Goal: Task Accomplishment & Management: Complete application form

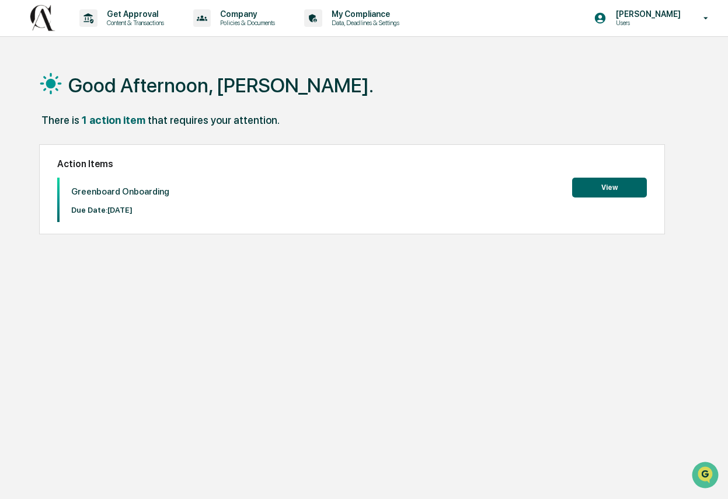
click at [628, 189] on button "View" at bounding box center [609, 188] width 75 height 20
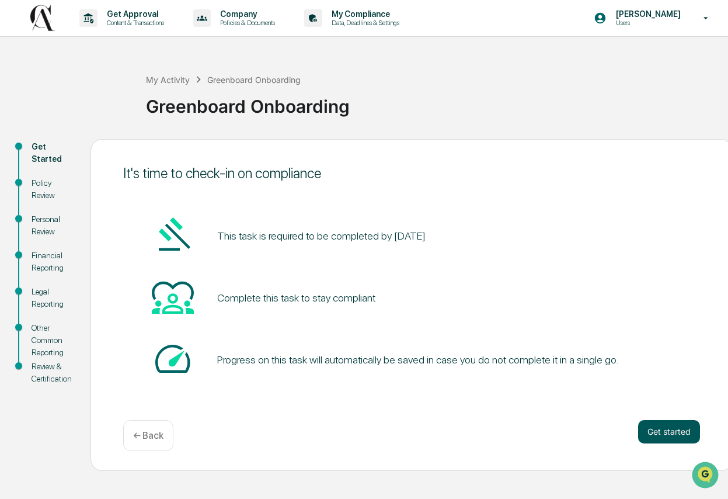
click at [670, 426] on button "Get started" at bounding box center [669, 431] width 62 height 23
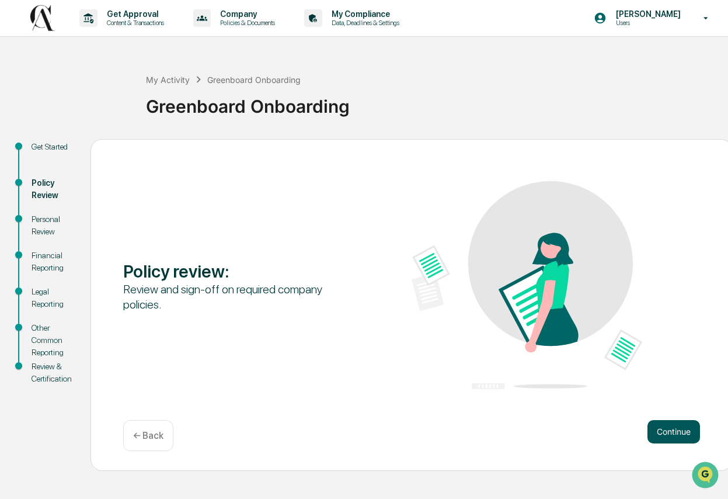
click at [658, 422] on button "Continue" at bounding box center [674, 431] width 53 height 23
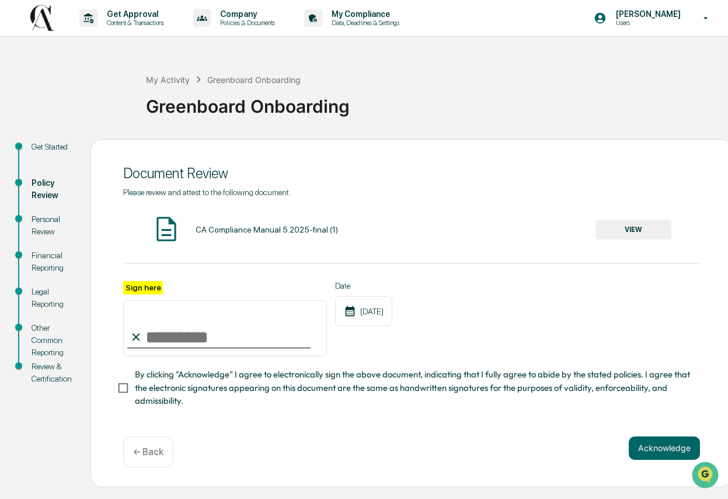
click at [618, 228] on button "VIEW" at bounding box center [634, 230] width 76 height 20
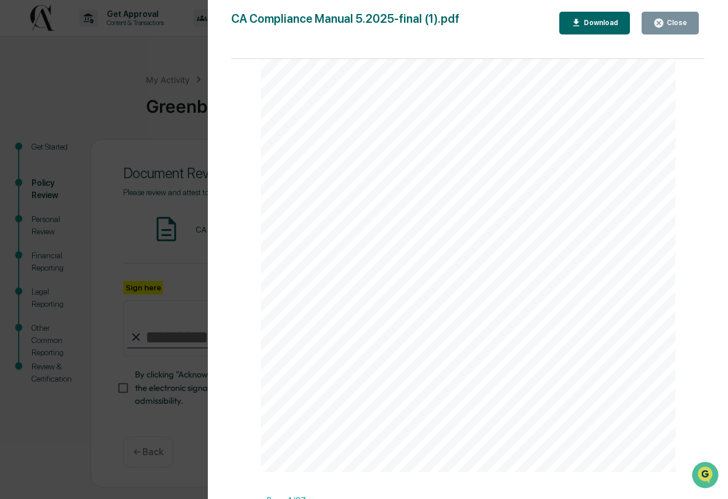
scroll to position [1359, 0]
click at [158, 181] on div "Version History 09/24/2025, 05:52 PM Dori DuCharme CA Compliance Manual 5.2025-…" at bounding box center [364, 249] width 728 height 499
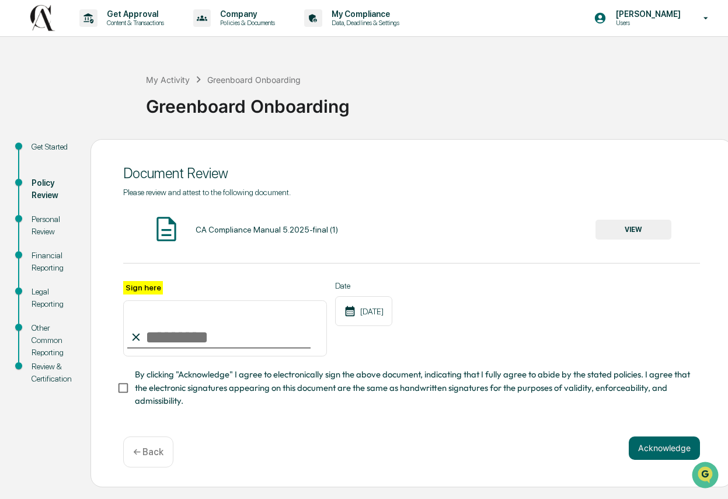
click at [150, 338] on input "Sign here" at bounding box center [225, 328] width 204 height 56
type input "**********"
click at [660, 440] on button "Acknowledge" at bounding box center [664, 447] width 71 height 23
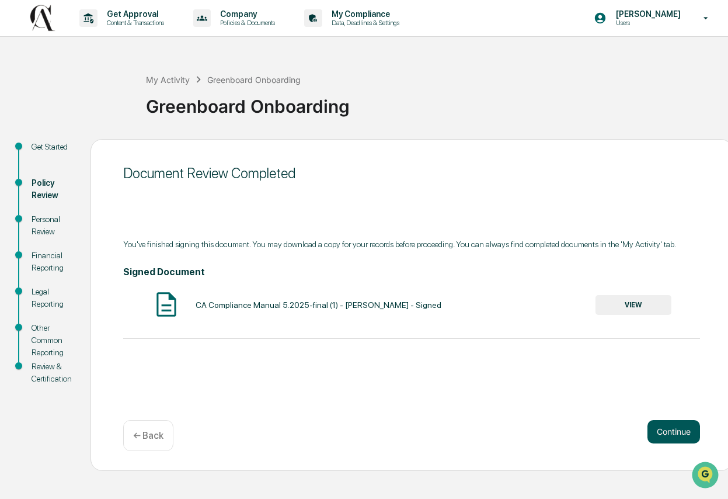
click at [679, 431] on button "Continue" at bounding box center [674, 431] width 53 height 23
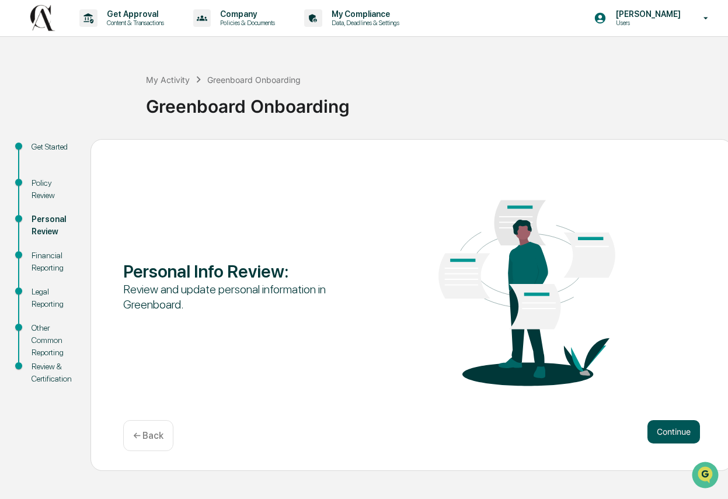
click at [676, 420] on button "Continue" at bounding box center [674, 431] width 53 height 23
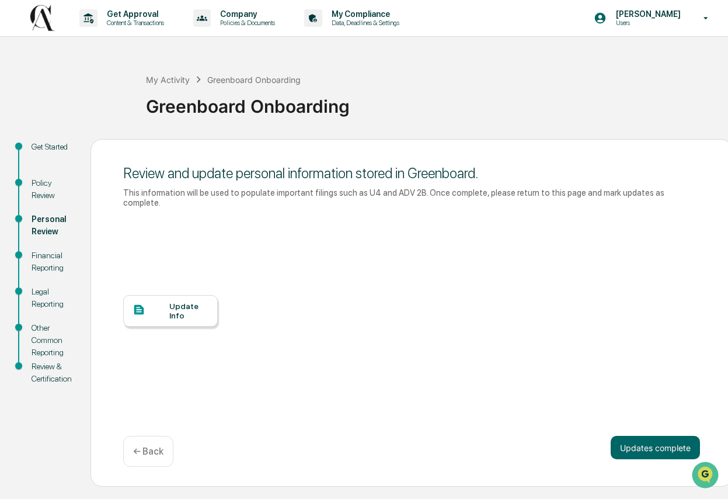
click at [195, 311] on div "Update Info" at bounding box center [188, 310] width 39 height 19
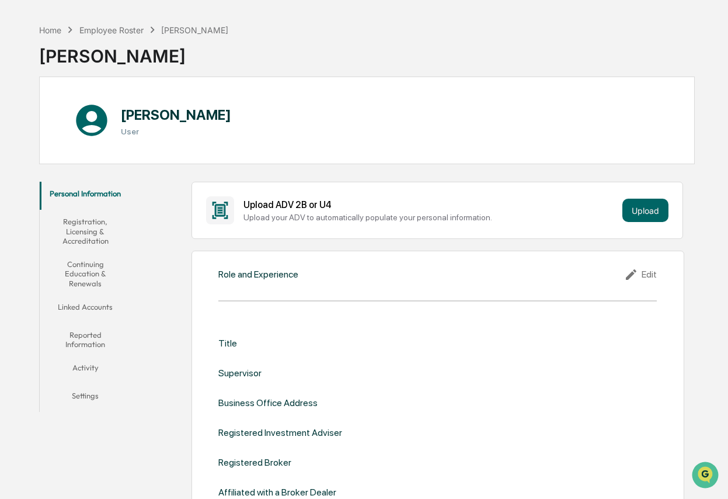
scroll to position [102, 0]
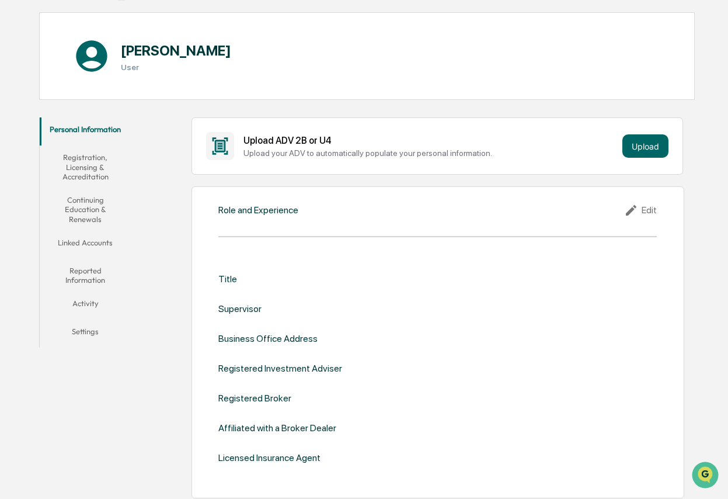
click at [294, 238] on div "Role and Experience Edit Title Supervisor Business Office Address Registered In…" at bounding box center [438, 342] width 493 height 312
click at [286, 218] on div "Role and Experience Edit Title Supervisor Business Office Address Registered In…" at bounding box center [438, 342] width 493 height 312
click at [284, 205] on div "Role and Experience" at bounding box center [258, 209] width 80 height 11
click at [652, 205] on div "Edit" at bounding box center [640, 210] width 33 height 14
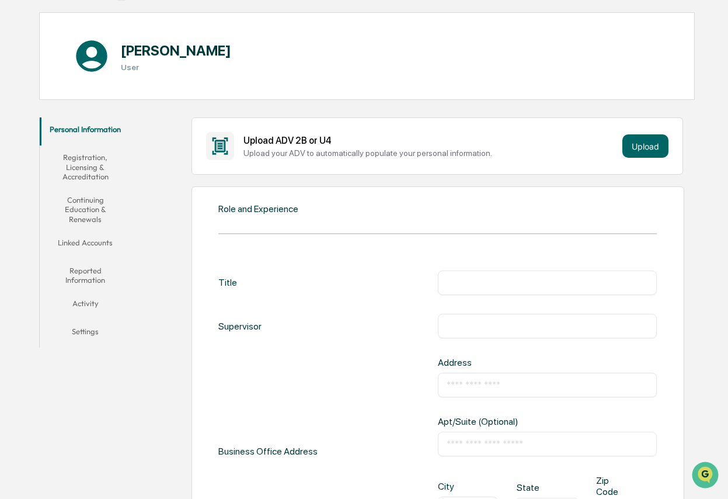
click at [488, 290] on div "​" at bounding box center [547, 282] width 219 height 25
click at [486, 282] on input "text" at bounding box center [547, 283] width 201 height 12
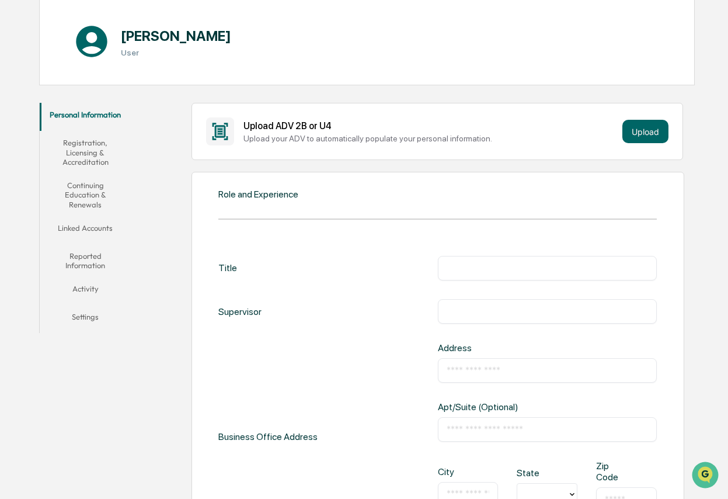
scroll to position [0, 0]
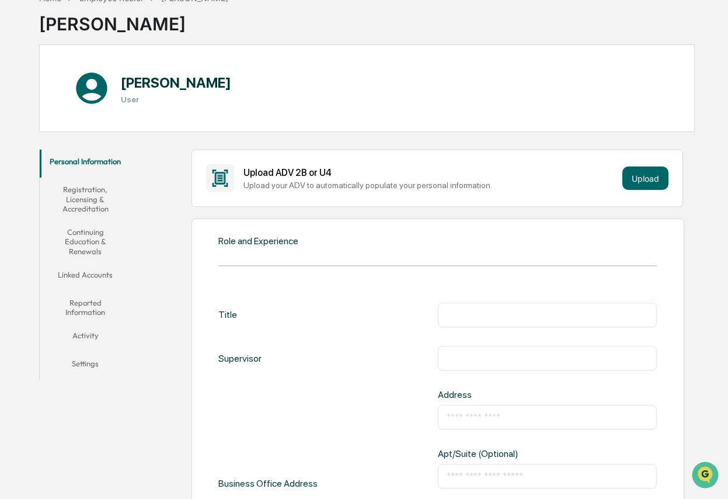
scroll to position [81, 0]
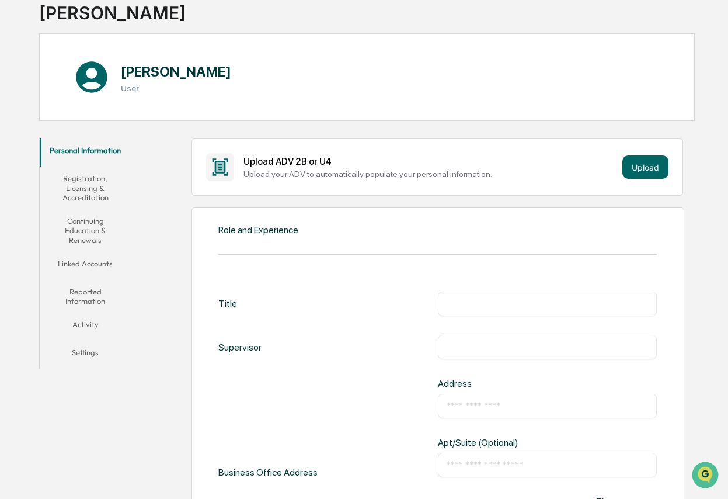
click at [457, 308] on input "text" at bounding box center [547, 304] width 201 height 12
type input "*"
type input "**********"
click at [463, 354] on div "​" at bounding box center [547, 347] width 219 height 25
click at [463, 347] on input "text" at bounding box center [547, 347] width 201 height 12
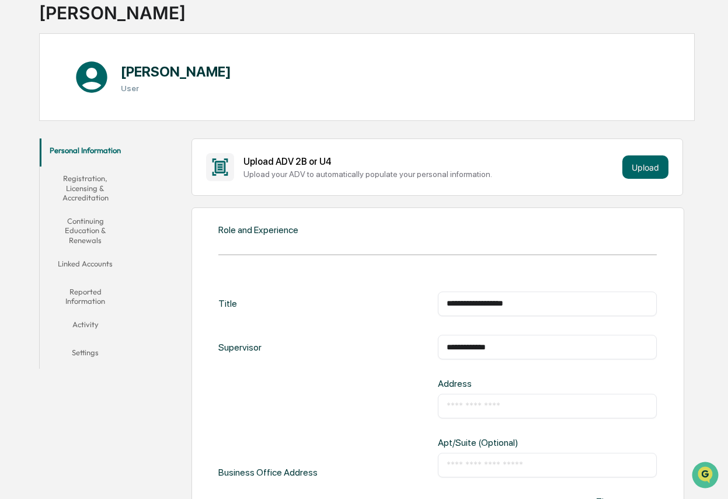
type input "**********"
click at [493, 400] on input "text" at bounding box center [547, 406] width 201 height 12
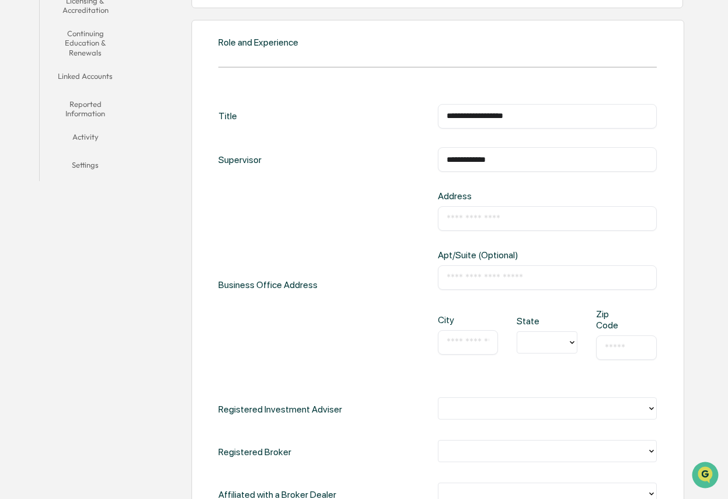
scroll to position [269, 0]
type input "***"
click at [537, 342] on div at bounding box center [542, 340] width 39 height 13
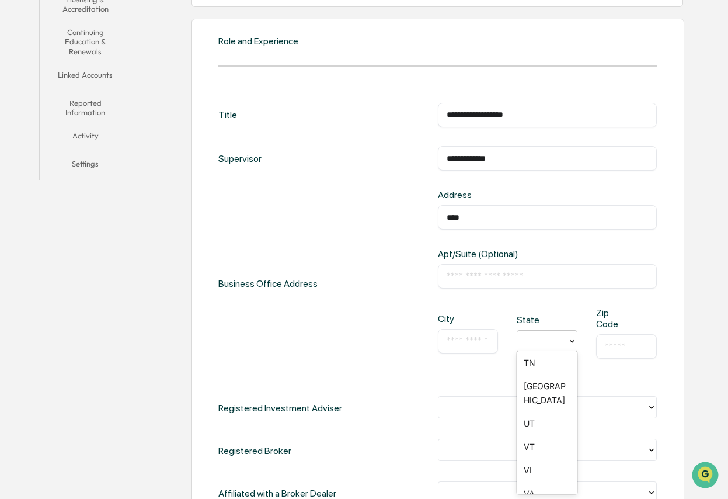
scroll to position [1171, 0]
click at [536, 384] on div "TX" at bounding box center [547, 392] width 61 height 37
click at [474, 341] on input "text" at bounding box center [468, 341] width 43 height 12
type input "******"
click at [614, 340] on input "text" at bounding box center [626, 346] width 43 height 12
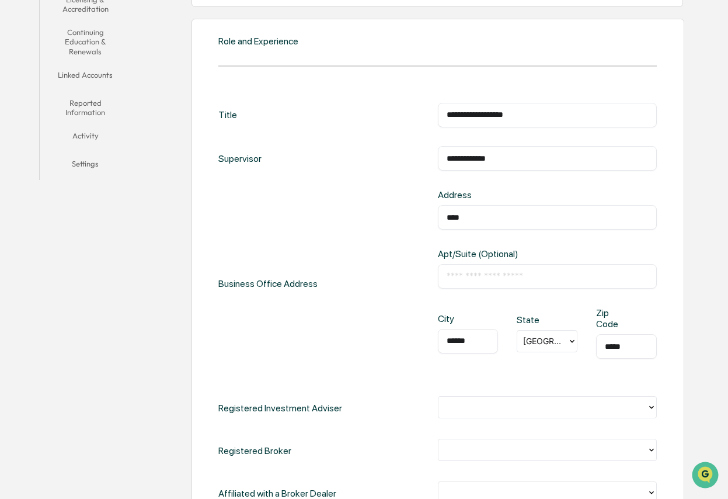
type input "*****"
click at [524, 276] on input "text" at bounding box center [547, 276] width 201 height 12
click at [508, 220] on input "***" at bounding box center [547, 217] width 201 height 12
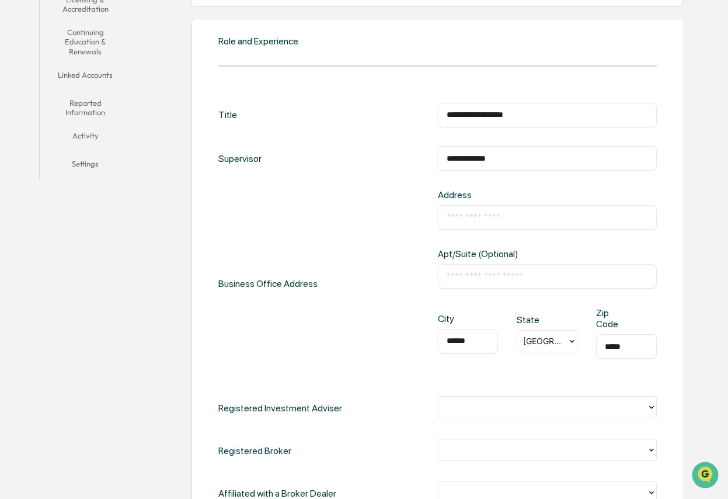
click at [516, 216] on input "text" at bounding box center [547, 217] width 201 height 12
paste input "**********"
type input "**********"
click at [491, 274] on input "text" at bounding box center [547, 276] width 201 height 12
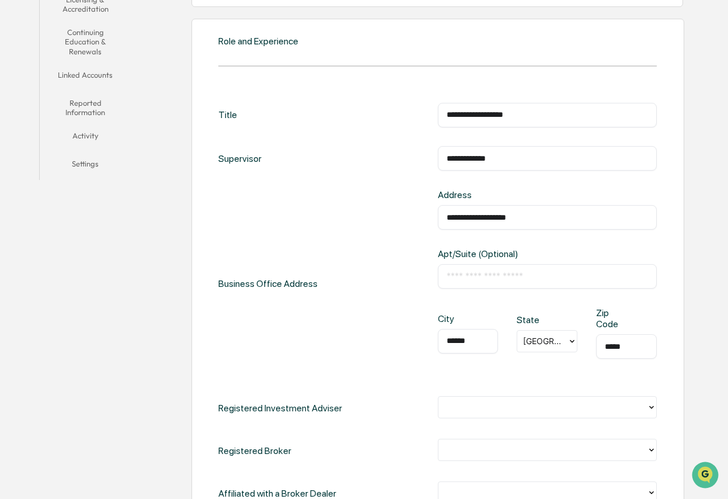
click at [484, 274] on input "text" at bounding box center [547, 276] width 201 height 12
paste input "**********"
type input "**********"
click at [372, 324] on div "**********" at bounding box center [437, 283] width 438 height 188
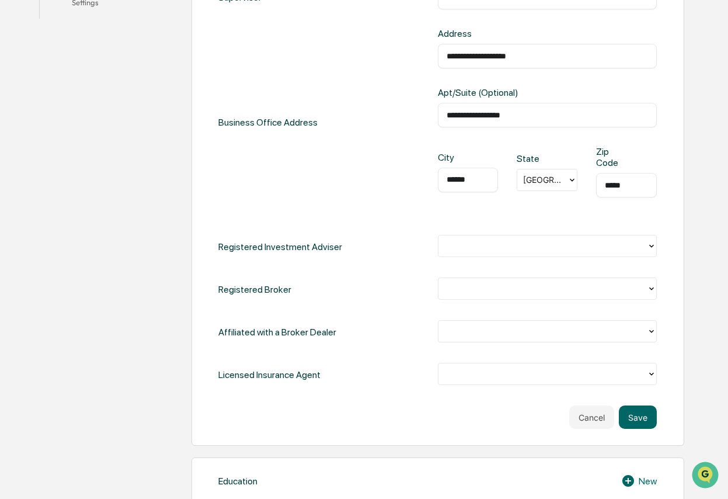
scroll to position [467, 0]
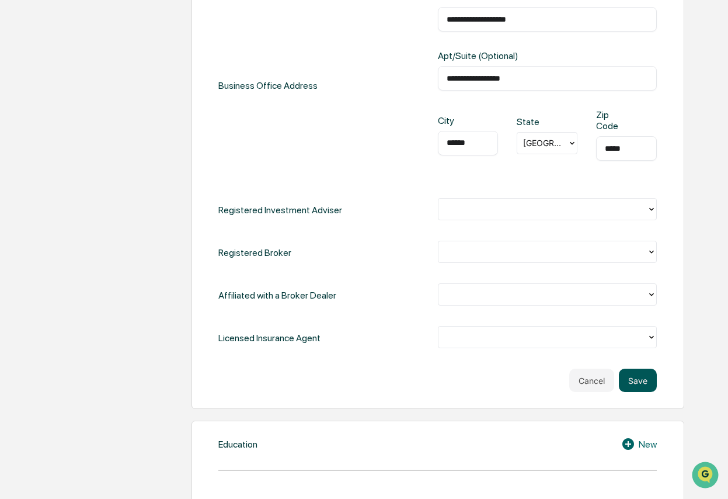
click at [644, 384] on button "Save" at bounding box center [638, 380] width 38 height 23
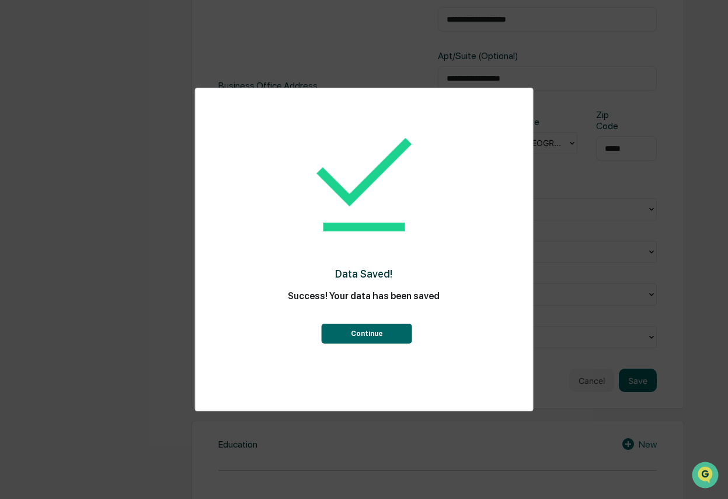
click at [397, 333] on button "Continue" at bounding box center [367, 334] width 91 height 20
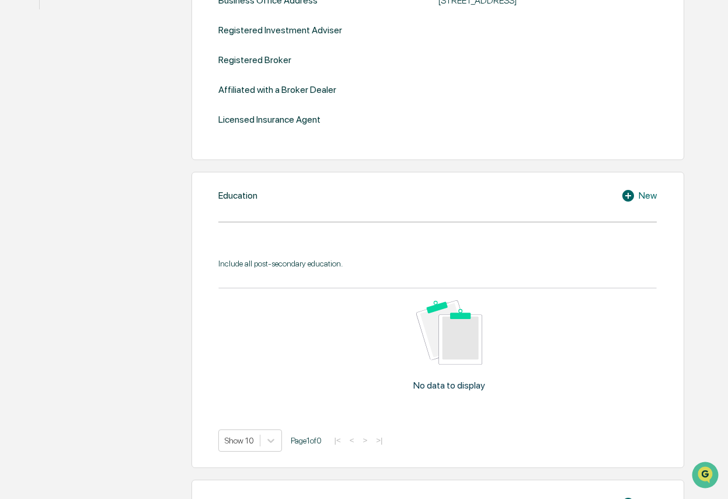
scroll to position [448, 0]
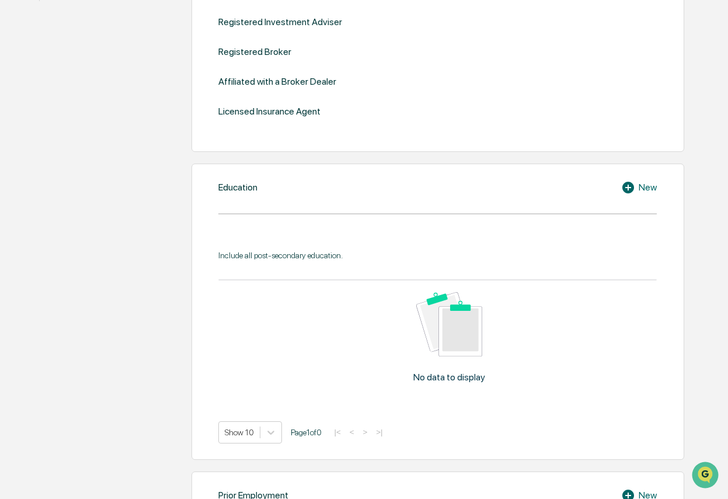
click at [627, 194] on icon at bounding box center [630, 187] width 18 height 14
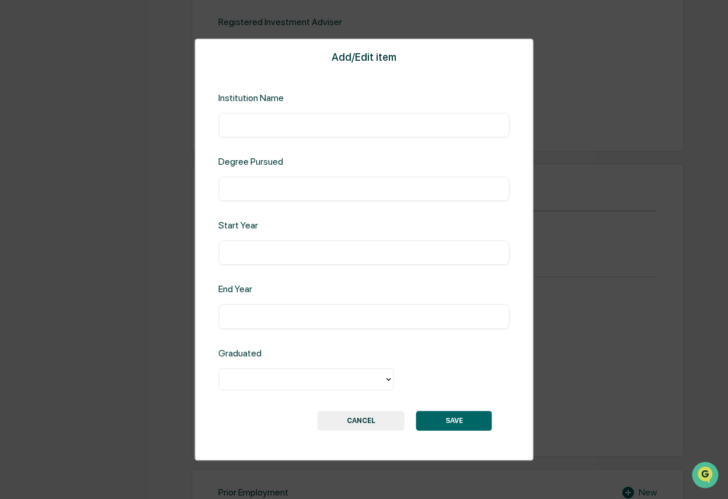
click at [385, 425] on button "CANCEL" at bounding box center [361, 421] width 87 height 20
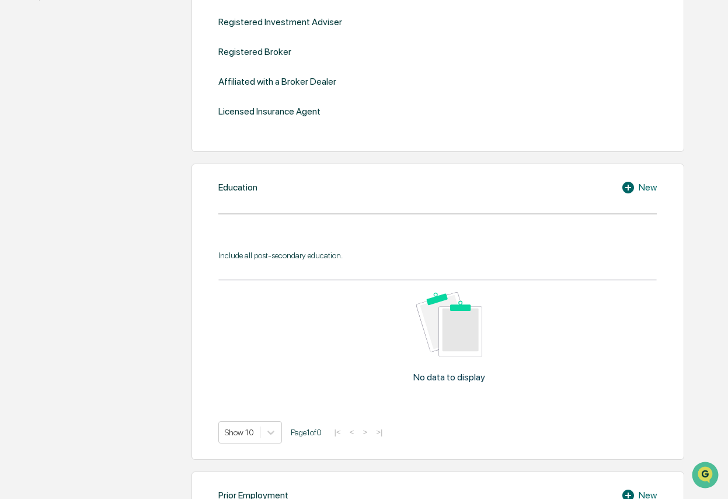
click at [328, 260] on div "Include all post-secondary education." at bounding box center [437, 255] width 438 height 9
click at [312, 272] on div "Include all post-secondary education. No data to display Show 10 Page 1 of 0 |<…" at bounding box center [437, 347] width 438 height 193
click at [310, 290] on div "No data to display" at bounding box center [448, 341] width 461 height 123
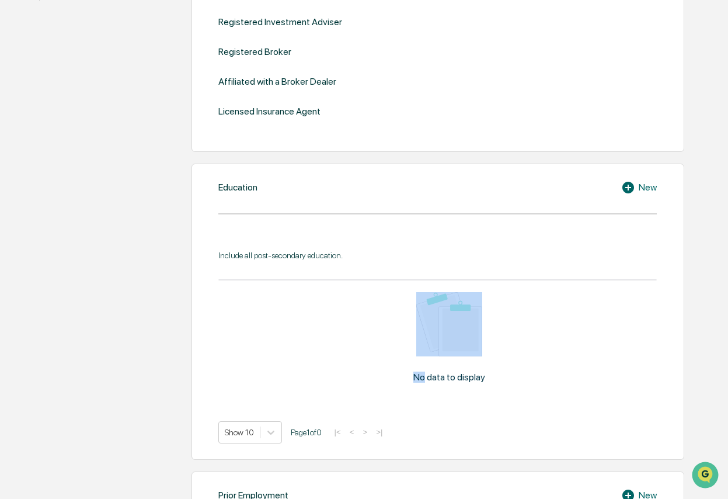
click at [310, 290] on div "No data to display" at bounding box center [448, 341] width 461 height 123
click at [311, 298] on div "No data to display" at bounding box center [448, 341] width 461 height 123
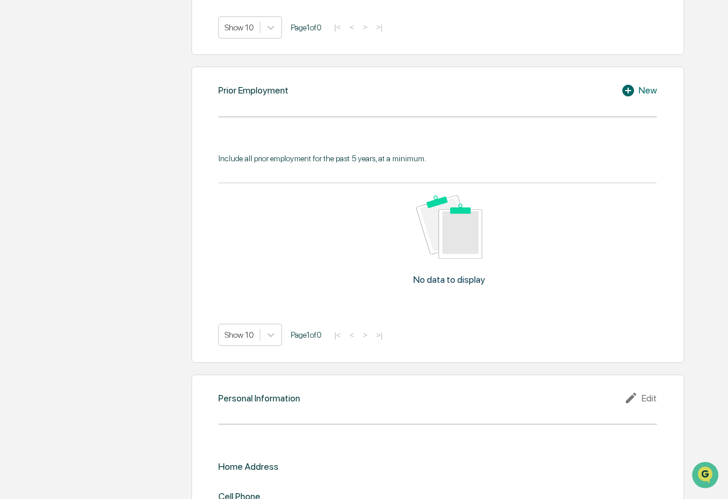
scroll to position [931, 0]
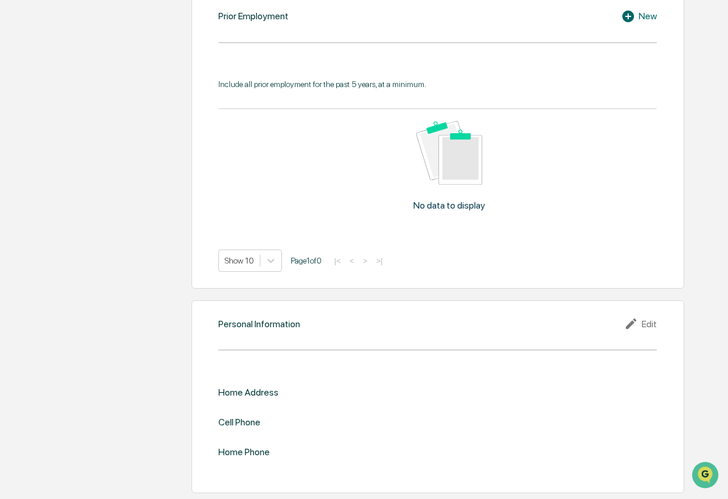
click at [652, 324] on div "Edit" at bounding box center [640, 324] width 33 height 14
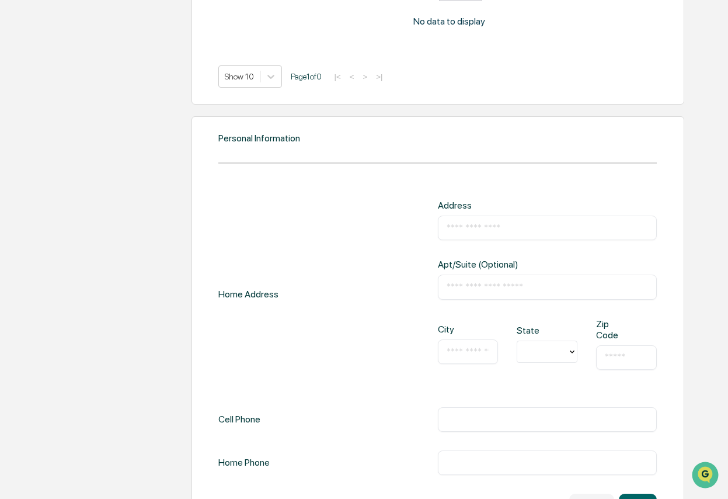
scroll to position [1155, 0]
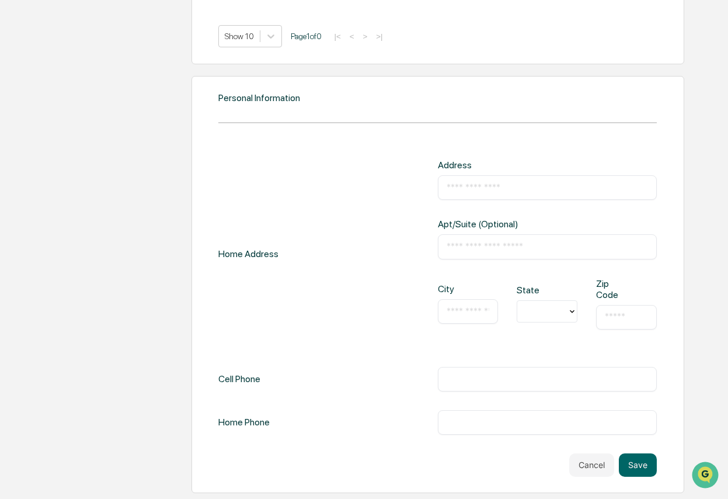
click at [458, 184] on input "text" at bounding box center [547, 188] width 201 height 12
type input "**********"
click at [555, 320] on div at bounding box center [542, 312] width 50 height 18
click at [557, 437] on div "TX" at bounding box center [547, 442] width 61 height 37
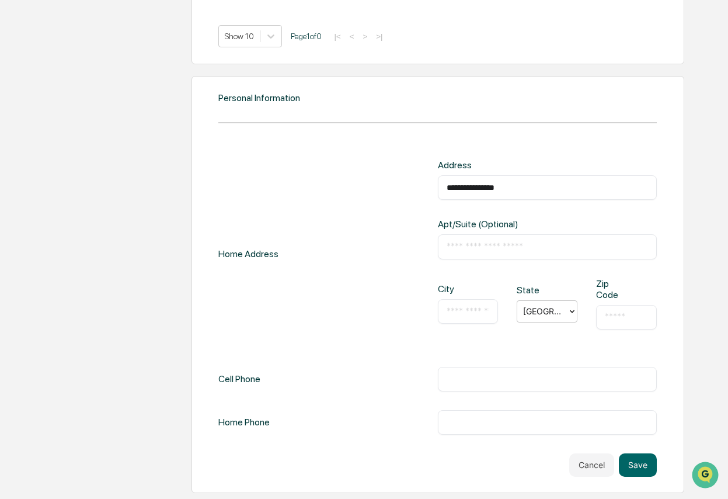
click at [626, 318] on input "text" at bounding box center [626, 317] width 43 height 12
type input "*****"
click at [480, 311] on input "text" at bounding box center [468, 311] width 43 height 12
type input "******"
click at [486, 259] on div "​" at bounding box center [547, 246] width 219 height 25
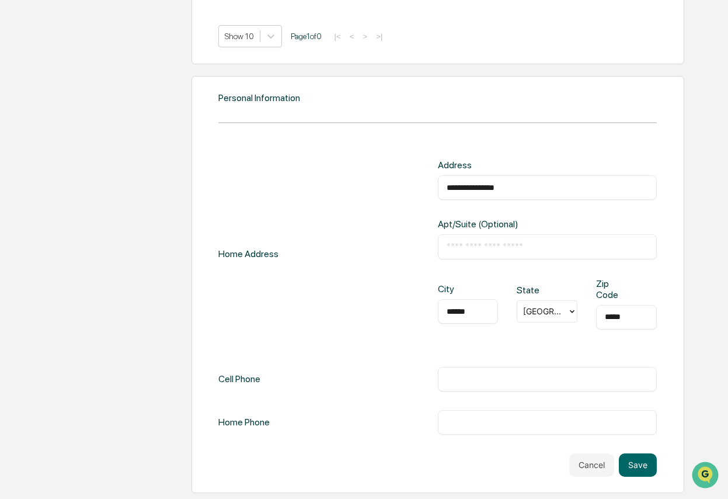
click at [485, 249] on input "text" at bounding box center [547, 247] width 201 height 12
type input "**"
click at [473, 383] on input "text" at bounding box center [547, 379] width 201 height 12
type input "**********"
click at [353, 392] on div "**********" at bounding box center [437, 296] width 438 height 275
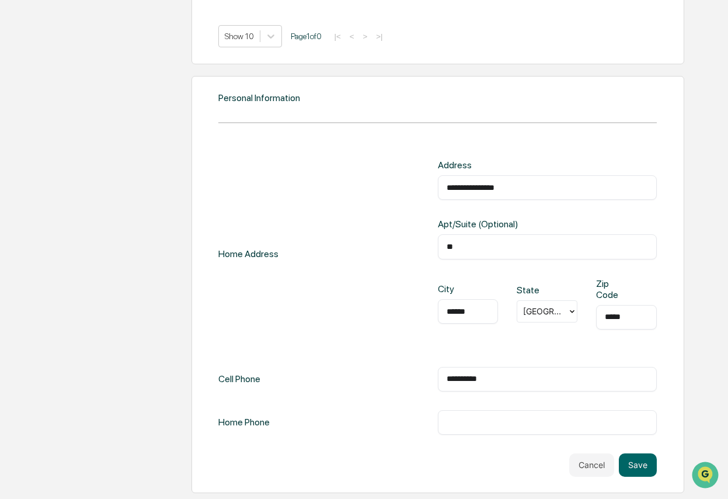
scroll to position [1155, 0]
click at [633, 460] on button "Save" at bounding box center [638, 464] width 38 height 23
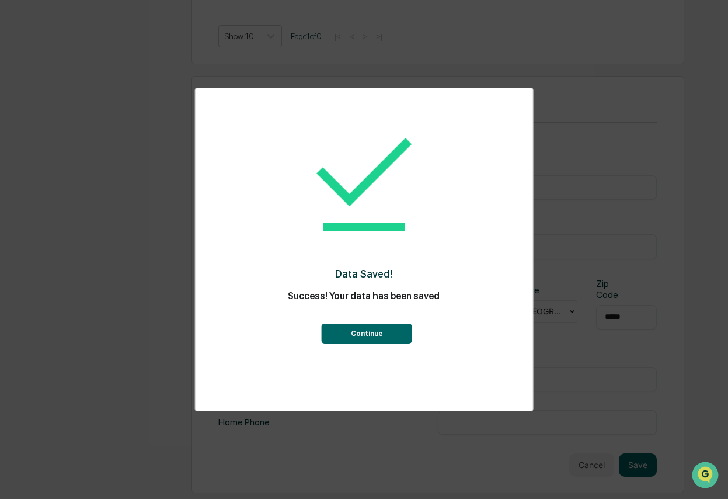
click at [399, 329] on button "Continue" at bounding box center [367, 334] width 91 height 20
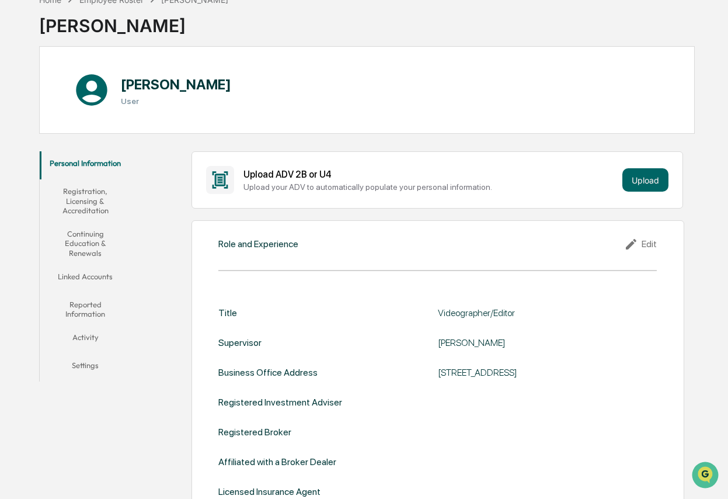
scroll to position [0, 0]
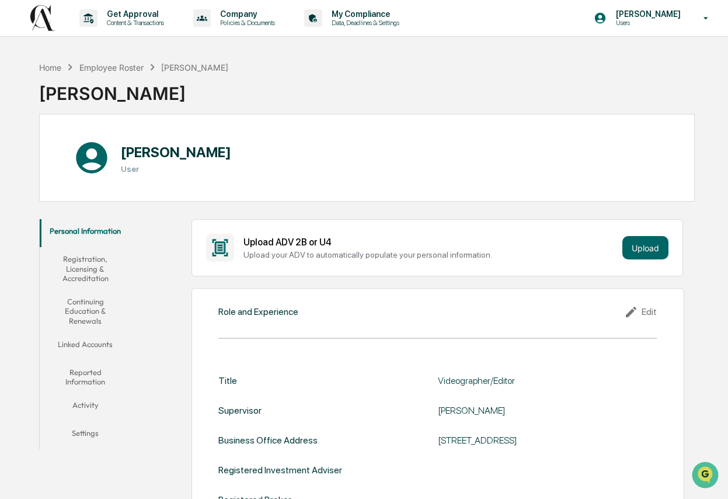
click at [95, 280] on button "Registration, Licensing & Accreditation" at bounding box center [85, 268] width 91 height 43
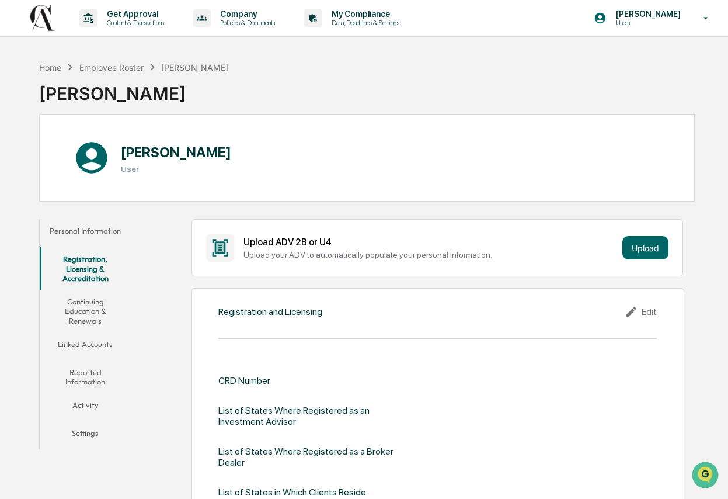
click at [89, 307] on button "Continuing Education & Renewals" at bounding box center [85, 311] width 91 height 43
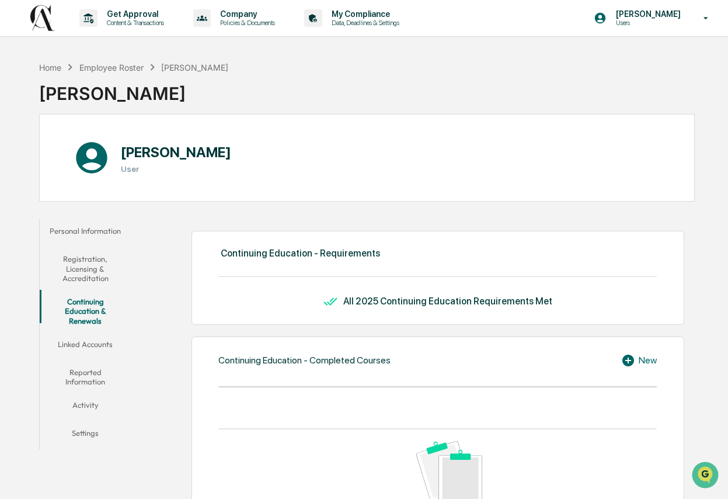
click at [91, 332] on button "Linked Accounts" at bounding box center [85, 346] width 91 height 28
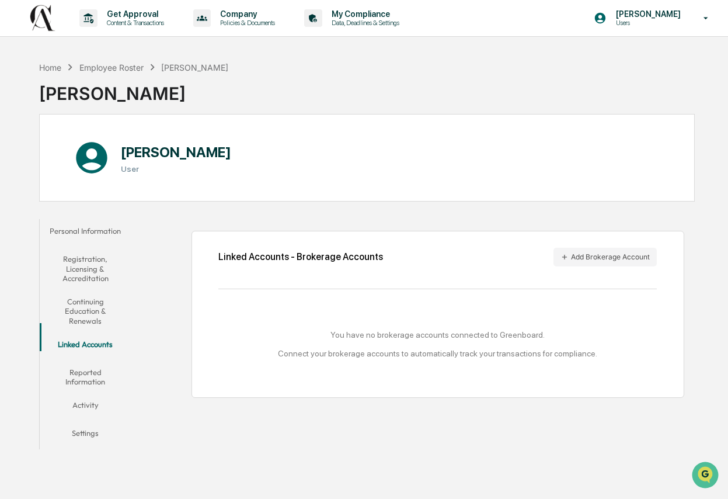
click at [90, 367] on button "Reported Information" at bounding box center [85, 376] width 91 height 33
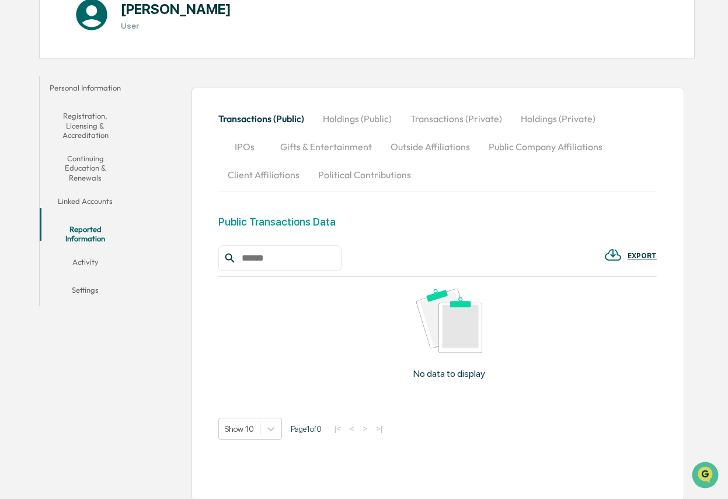
scroll to position [150, 0]
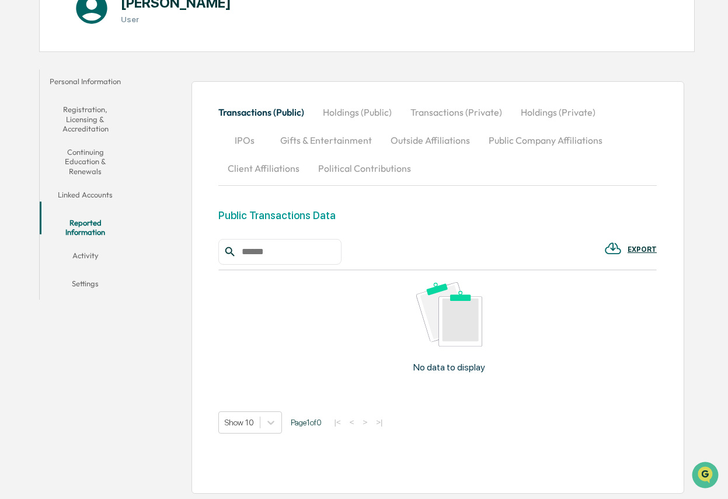
click at [368, 115] on button "Holdings (Public)" at bounding box center [358, 112] width 88 height 28
click at [95, 248] on button "Activity" at bounding box center [85, 258] width 91 height 28
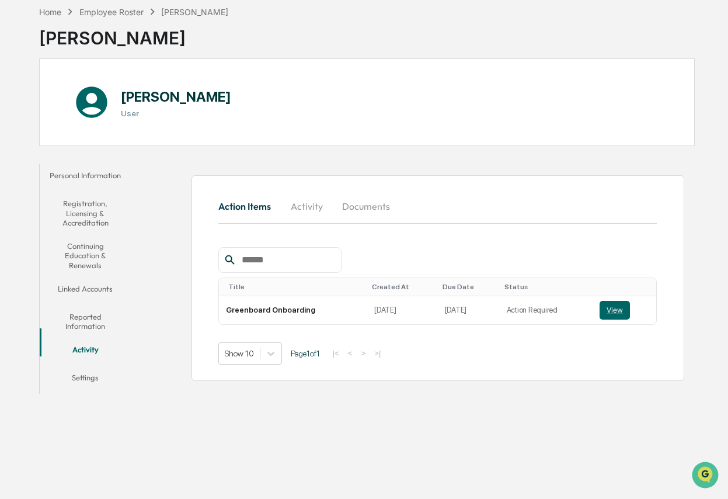
click at [308, 202] on button "Activity" at bounding box center [306, 206] width 53 height 28
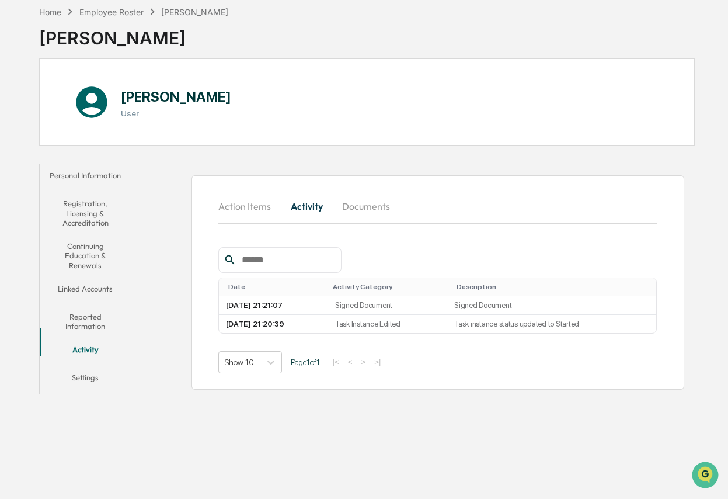
click at [356, 202] on button "Documents" at bounding box center [366, 206] width 67 height 28
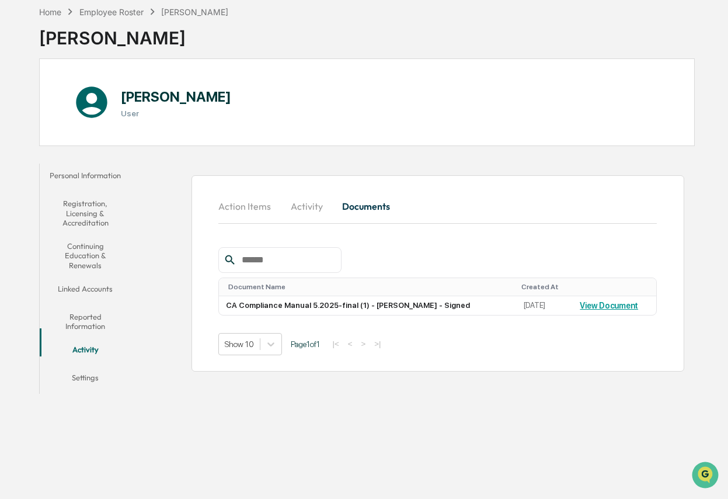
click at [242, 207] on button "Action Items" at bounding box center [249, 206] width 62 height 28
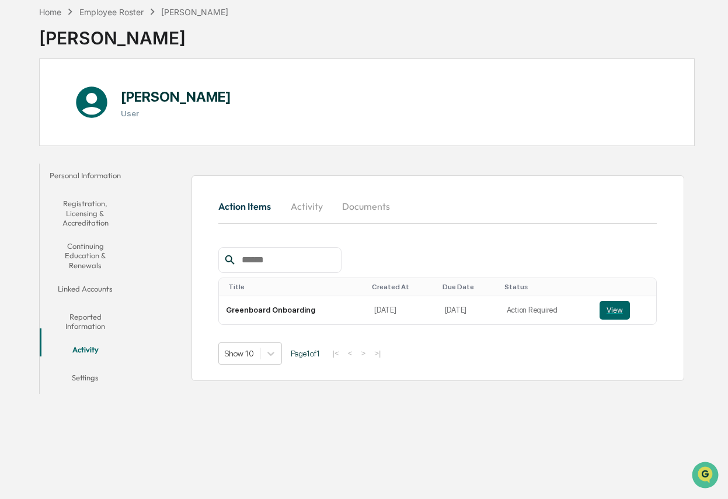
click at [95, 367] on button "Settings" at bounding box center [85, 380] width 91 height 28
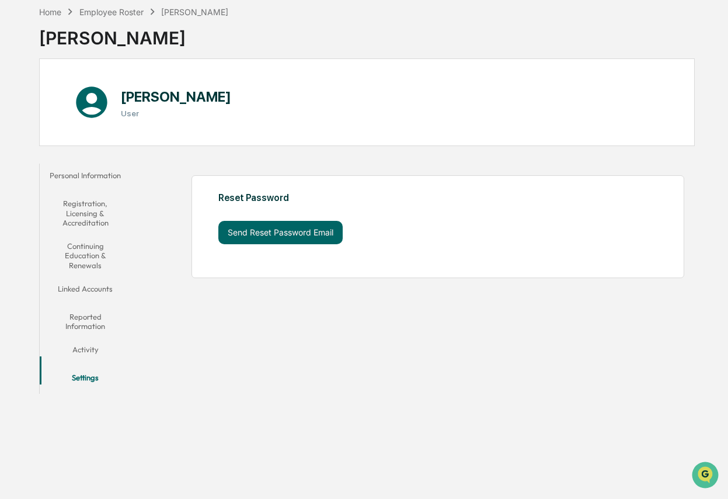
click at [96, 342] on button "Activity" at bounding box center [85, 352] width 91 height 28
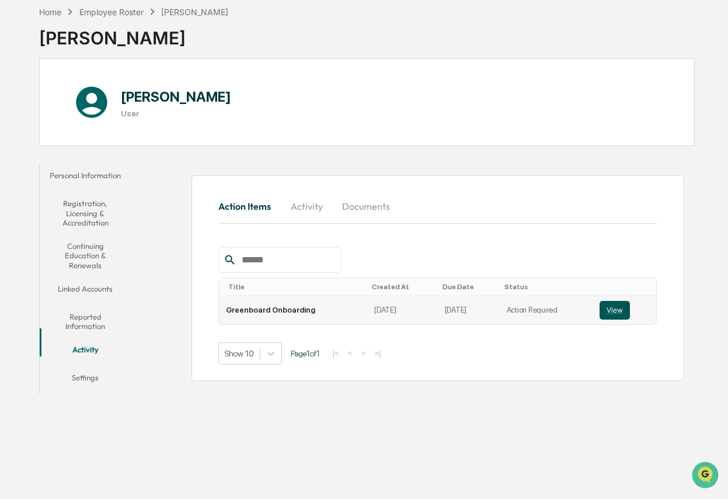
click at [618, 307] on button "View" at bounding box center [615, 310] width 30 height 19
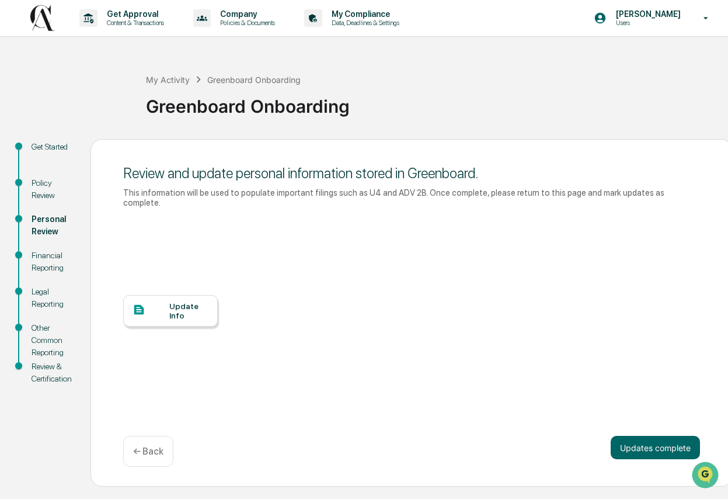
click at [205, 315] on div "Update Info" at bounding box center [188, 310] width 39 height 19
click at [663, 448] on button "Updates complete" at bounding box center [655, 447] width 89 height 23
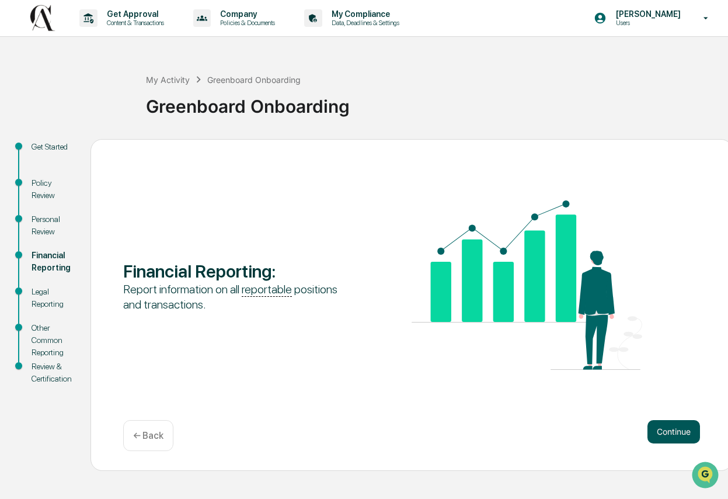
click at [675, 429] on button "Continue" at bounding box center [674, 431] width 53 height 23
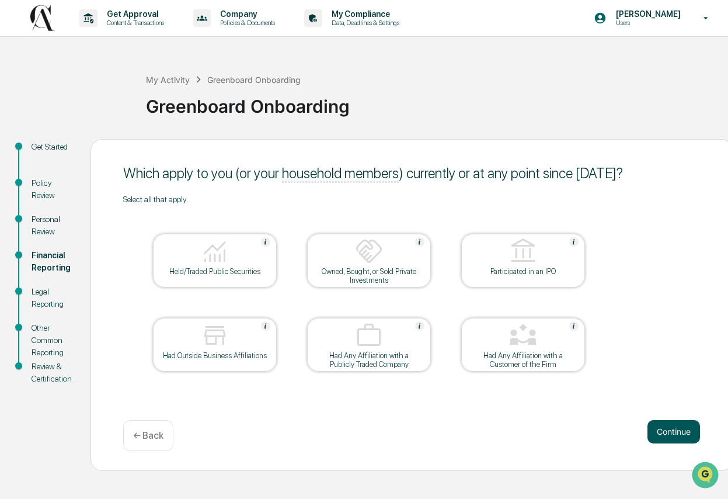
click at [666, 429] on button "Continue" at bounding box center [674, 431] width 53 height 23
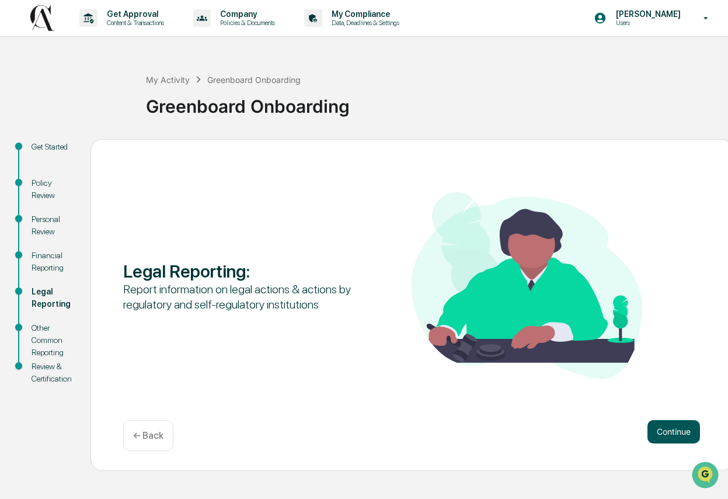
click at [673, 429] on button "Continue" at bounding box center [674, 431] width 53 height 23
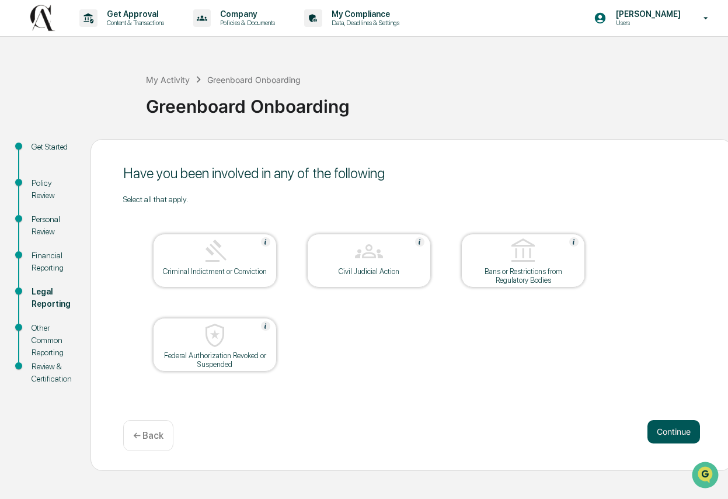
click at [677, 430] on button "Continue" at bounding box center [674, 431] width 53 height 23
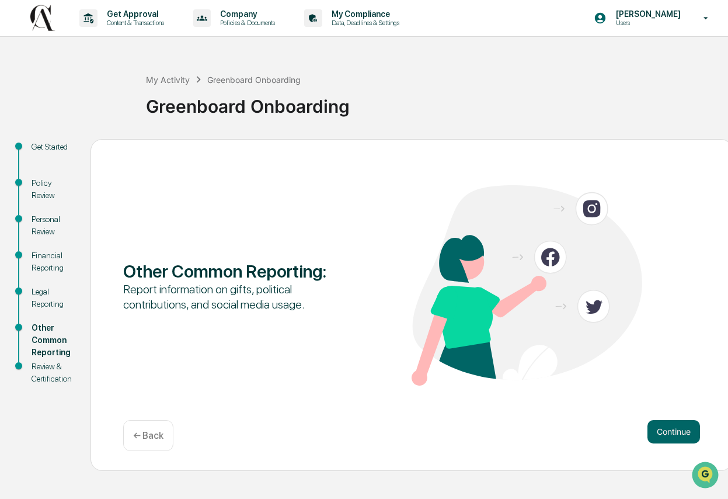
click at [677, 430] on button "Continue" at bounding box center [674, 431] width 53 height 23
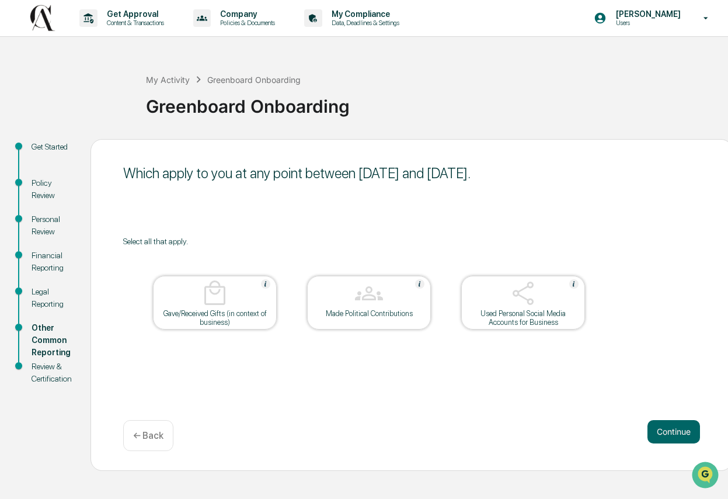
click at [569, 326] on div "Used Personal Social Media Accounts for Business" at bounding box center [523, 318] width 105 height 18
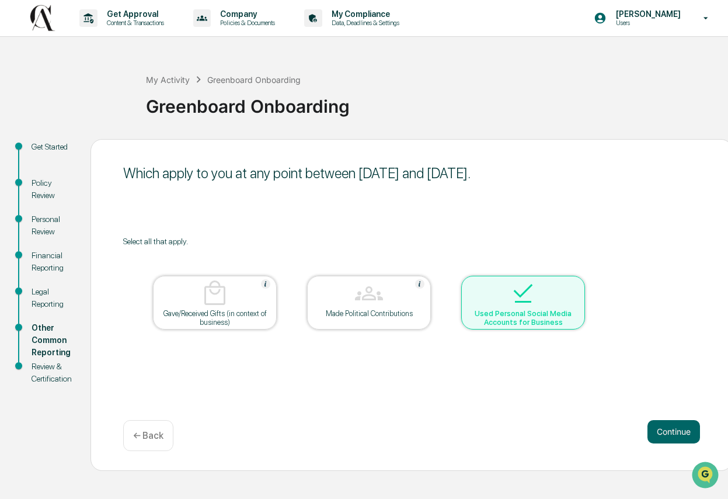
click at [561, 325] on div "Used Personal Social Media Accounts for Business" at bounding box center [523, 318] width 105 height 18
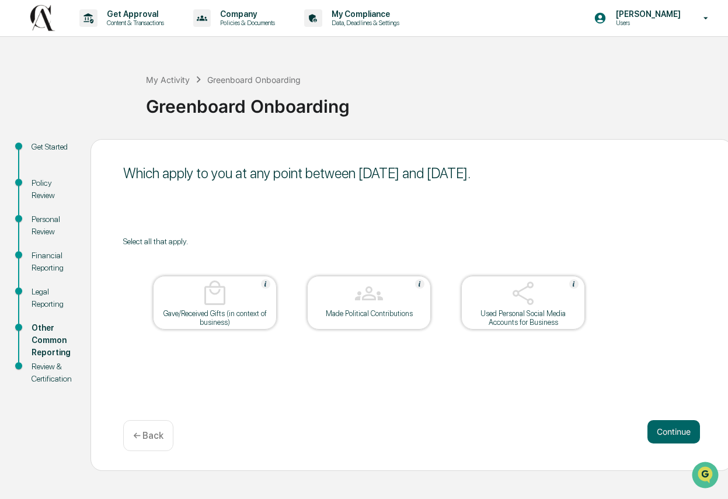
click at [564, 316] on div "Used Personal Social Media Accounts for Business" at bounding box center [523, 318] width 105 height 18
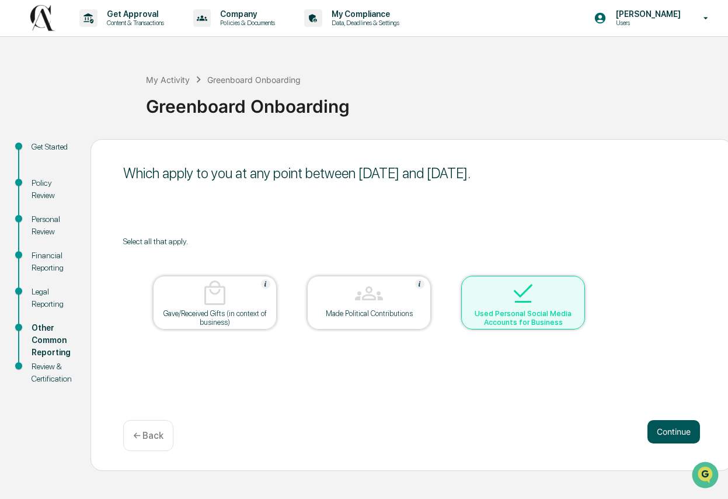
click at [674, 434] on button "Continue" at bounding box center [674, 431] width 53 height 23
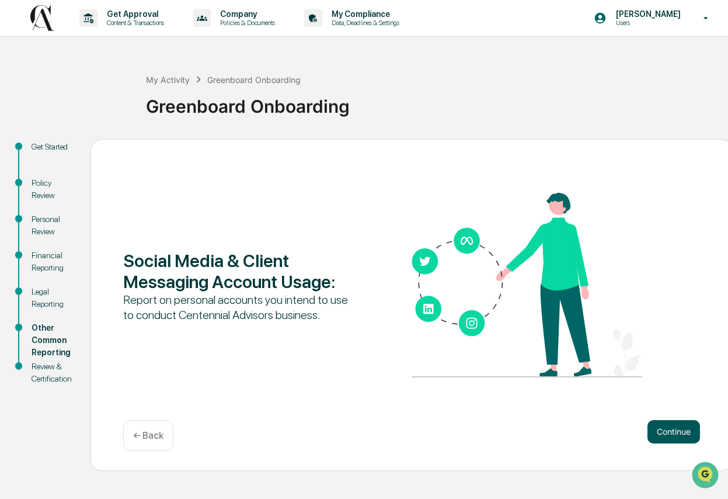
click at [677, 423] on button "Continue" at bounding box center [674, 431] width 53 height 23
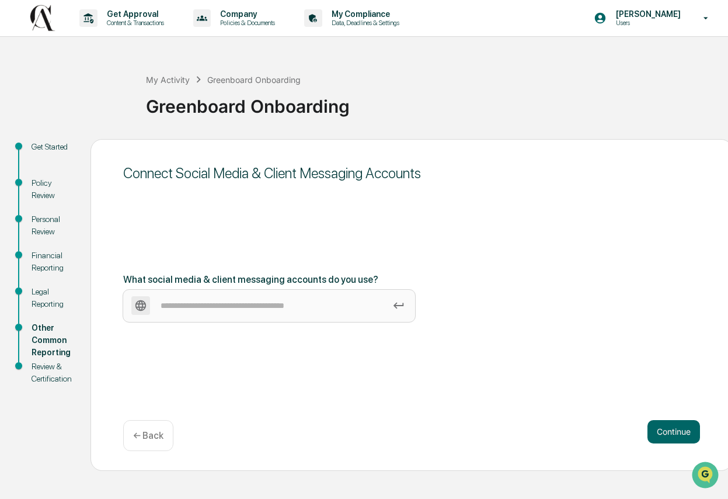
click at [335, 308] on input at bounding box center [269, 306] width 292 height 32
type input "********"
click at [405, 310] on icon at bounding box center [398, 305] width 13 height 13
click at [407, 310] on input "********" at bounding box center [269, 306] width 292 height 32
click at [405, 303] on icon at bounding box center [398, 305] width 13 height 13
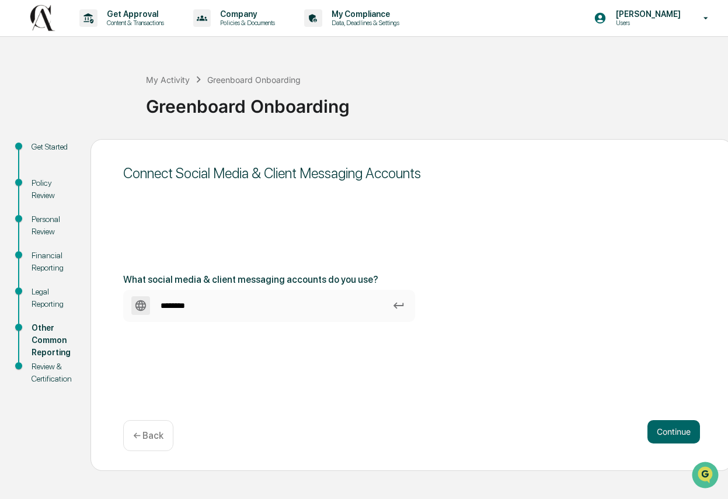
click at [407, 303] on input "********" at bounding box center [269, 306] width 292 height 32
click at [670, 433] on button "Continue" at bounding box center [674, 431] width 53 height 23
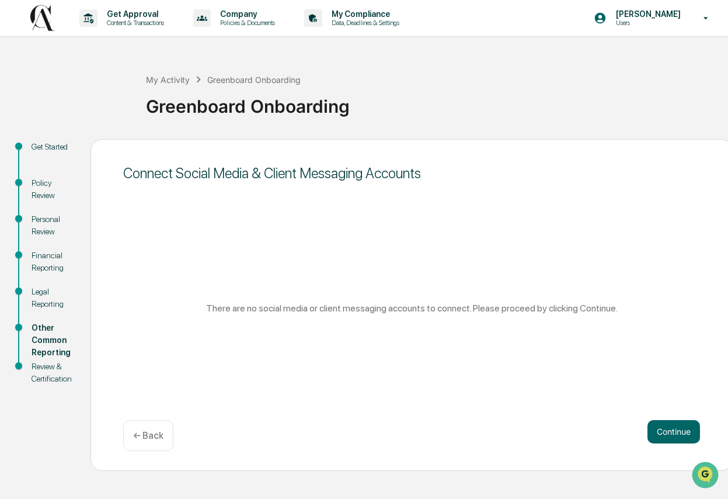
click at [584, 303] on div "There are no social media or client messaging accounts to connect. Please proce…" at bounding box center [411, 308] width 577 height 11
click at [161, 433] on p "← Back" at bounding box center [148, 435] width 30 height 11
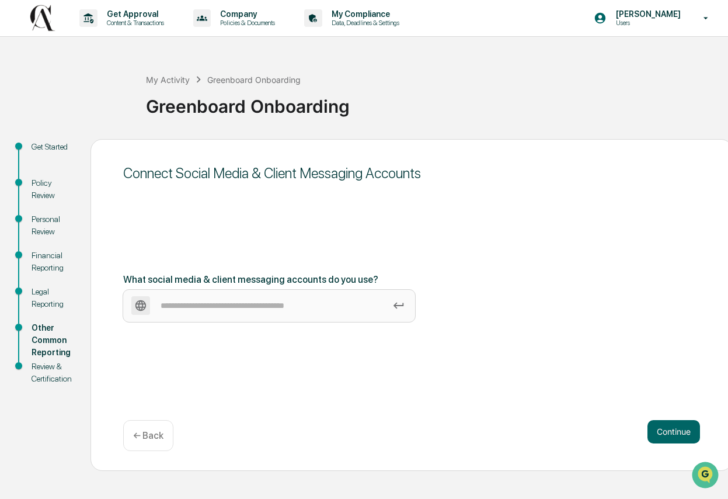
click at [251, 312] on input at bounding box center [269, 306] width 292 height 32
click at [144, 302] on icon at bounding box center [140, 305] width 11 height 11
click at [144, 302] on input at bounding box center [269, 306] width 292 height 32
type input "********"
click at [684, 425] on button "Continue" at bounding box center [674, 431] width 53 height 23
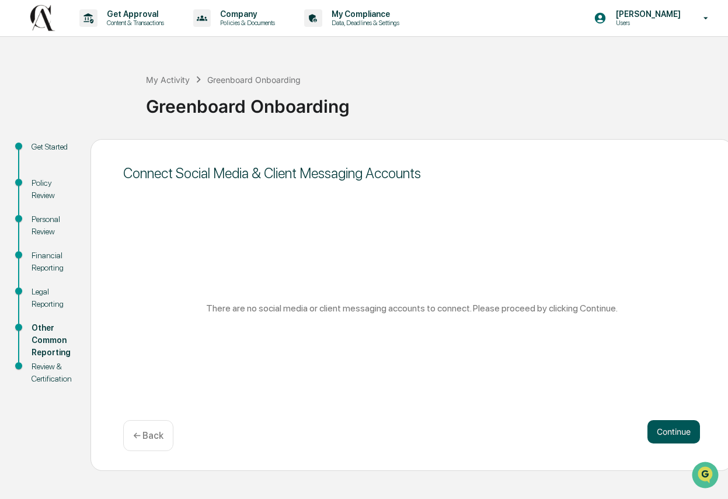
click at [680, 436] on button "Continue" at bounding box center [674, 431] width 53 height 23
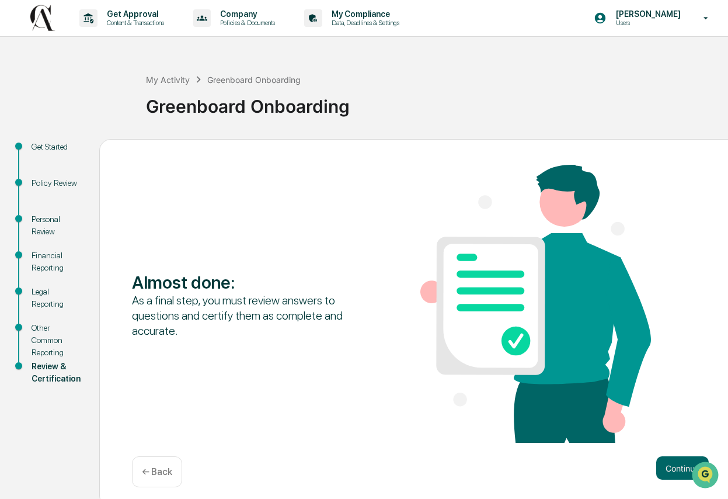
click at [688, 439] on div "Almost done : As a final step, you must review answers to questions and certify…" at bounding box center [420, 305] width 577 height 280
click at [681, 467] on button "Continue" at bounding box center [682, 467] width 53 height 23
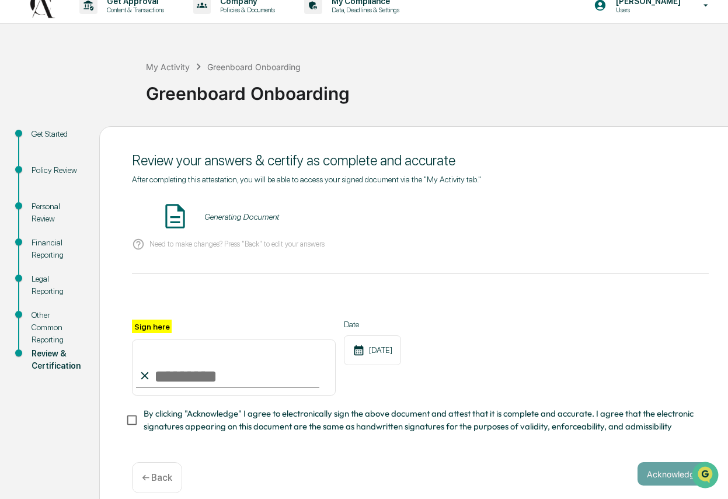
scroll to position [26, 0]
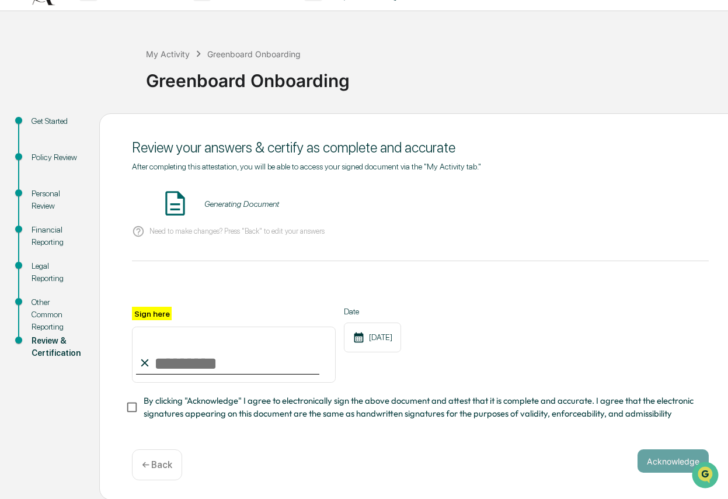
click at [154, 360] on input "Sign here" at bounding box center [234, 354] width 204 height 56
type input "**********"
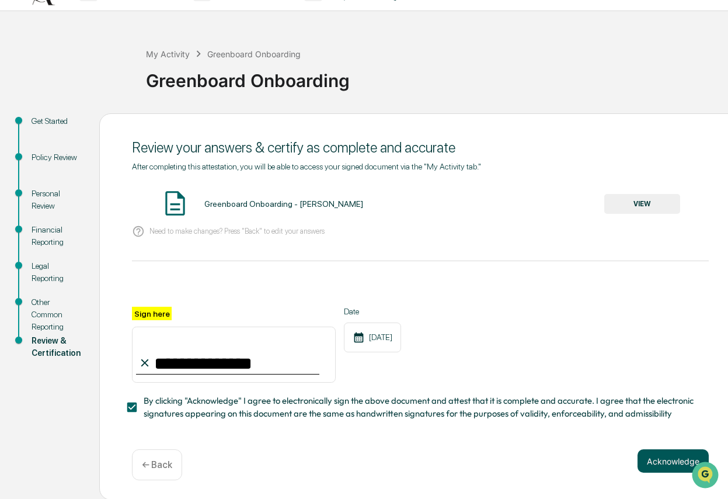
click at [656, 461] on button "Acknowledge" at bounding box center [673, 460] width 71 height 23
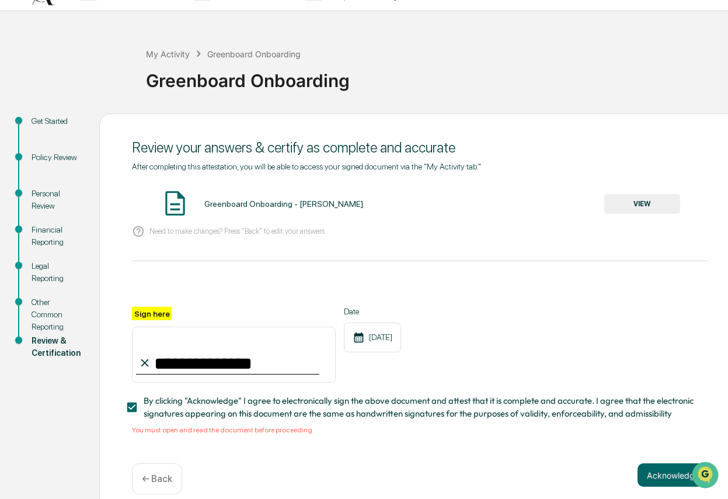
click at [660, 197] on button "VIEW" at bounding box center [642, 204] width 76 height 20
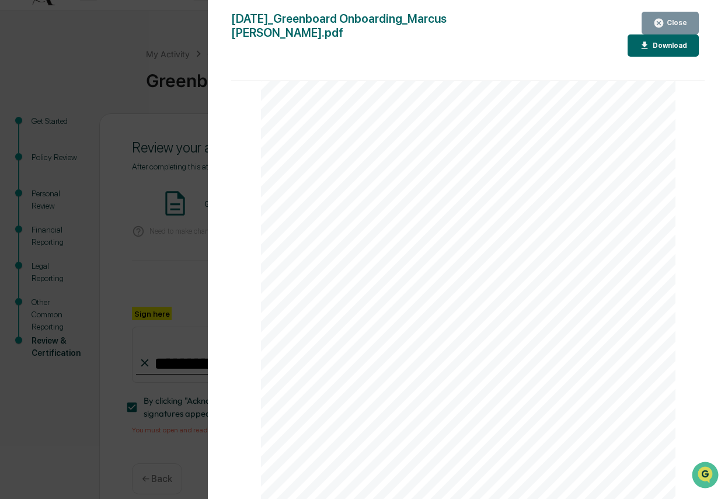
scroll to position [2050, 0]
click at [168, 367] on div "Version History [DATE] 09:27 PM [PERSON_NAME] [DATE]_Greenboard Onboarding_Marc…" at bounding box center [364, 249] width 728 height 499
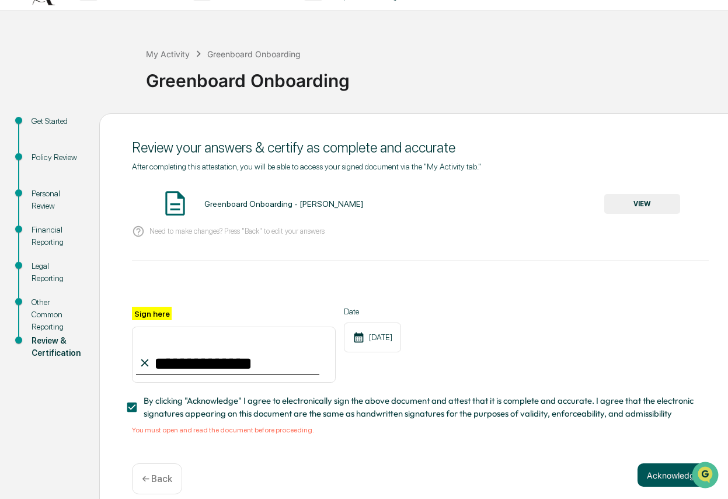
click at [657, 474] on button "Acknowledge" at bounding box center [673, 474] width 71 height 23
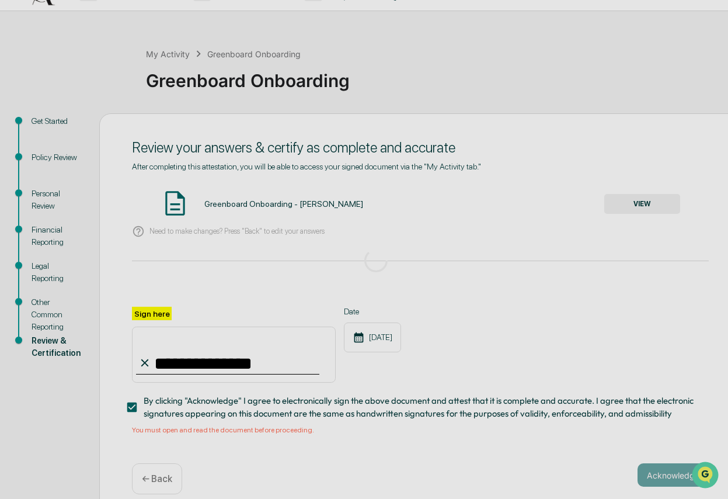
scroll to position [0, 0]
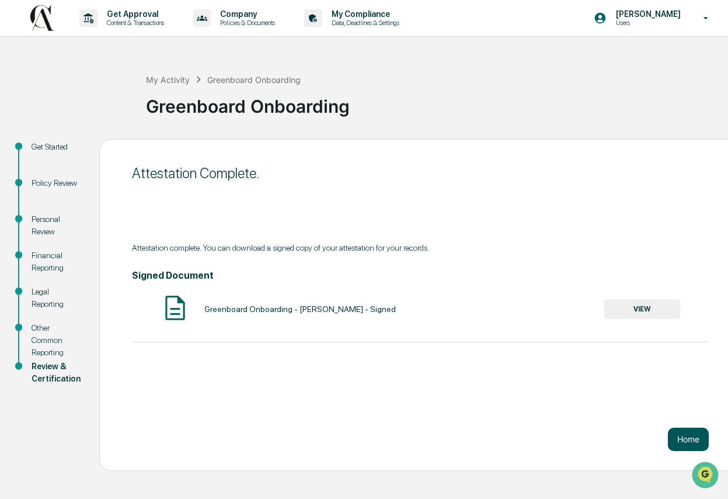
click at [696, 441] on button "Home" at bounding box center [688, 438] width 41 height 23
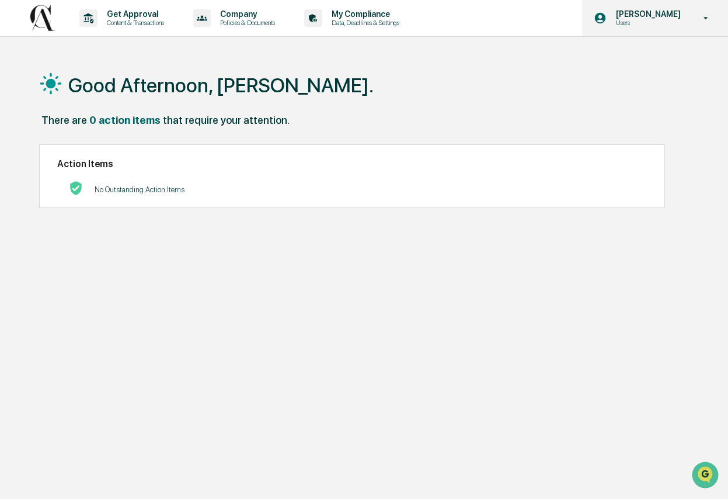
click at [702, 24] on div "[PERSON_NAME] Users" at bounding box center [655, 18] width 146 height 36
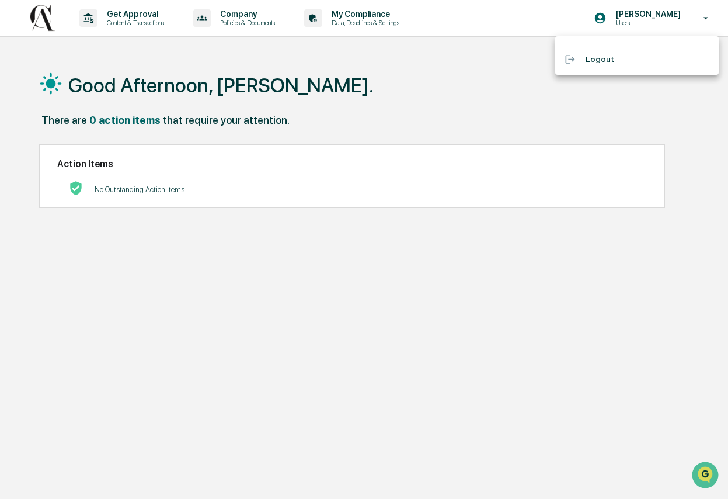
click at [610, 60] on li "Logout" at bounding box center [637, 59] width 164 height 22
